Goal: Complete application form

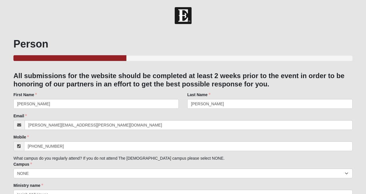
select select "14"
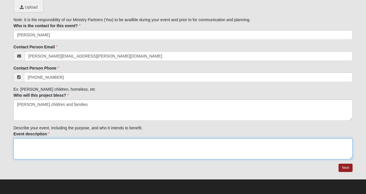
paste textarea "Join us for a night of purpose, with dinner, dancing, silent & live auctions. R…"
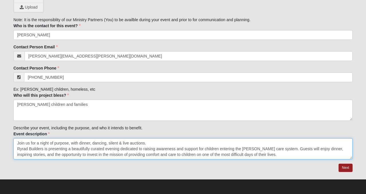
scroll to position [21, 0]
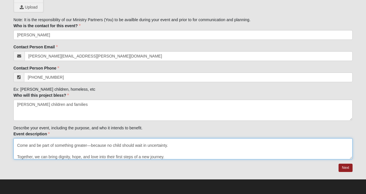
click at [23, 151] on textarea "Join us for a night of purpose, with dinner, dancing, silent & live auctions. R…" at bounding box center [182, 148] width 339 height 21
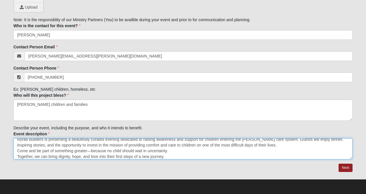
scroll to position [11, 0]
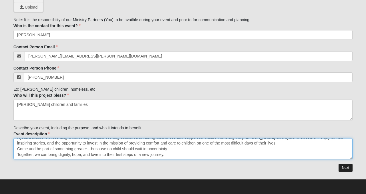
type textarea "Join us for a night of purpose, with dinner, dancing, silent & live auctions. R…"
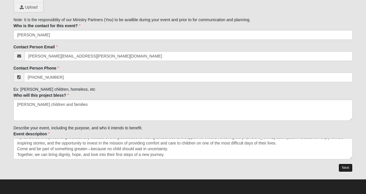
click at [345, 168] on link "Next" at bounding box center [346, 168] width 14 height 8
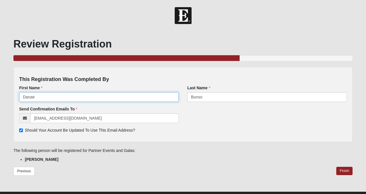
drag, startPoint x: 40, startPoint y: 99, endPoint x: 0, endPoint y: 82, distance: 43.2
click at [0, 83] on form "Hello Danae My Account Log Out Partner Events and Galas Events Partner Events a…" at bounding box center [183, 106] width 366 height 199
type input "Shante"
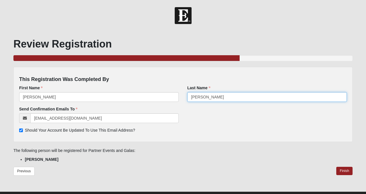
type input "McCleod"
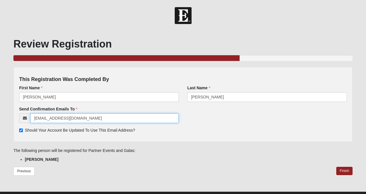
drag, startPoint x: 103, startPoint y: 119, endPoint x: 0, endPoint y: 108, distance: 103.6
click at [0, 108] on form "Hello Danae My Account Log Out Partner Events and Galas Events Partner Events a…" at bounding box center [183, 106] width 366 height 199
click at [56, 118] on input "danae.bunso@isaiah117house.com" at bounding box center [104, 118] width 148 height 10
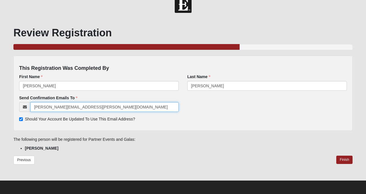
scroll to position [12, 0]
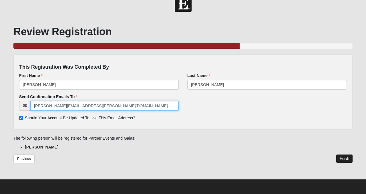
type input "Shante.McCleod@isaiah117house.com"
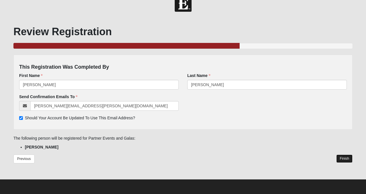
click at [344, 157] on link "Finish" at bounding box center [344, 158] width 16 height 8
